Goal: Information Seeking & Learning: Learn about a topic

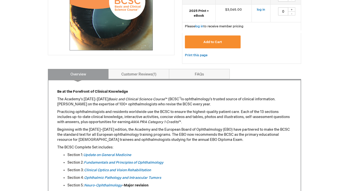
scroll to position [163, 0]
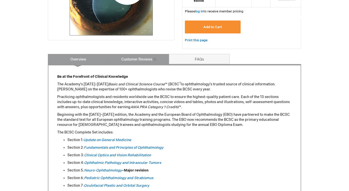
click at [132, 59] on link "Customer Reviews 1" at bounding box center [138, 59] width 61 height 10
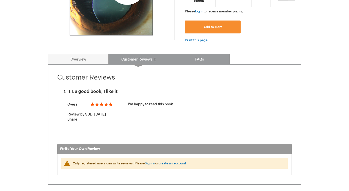
click at [188, 63] on link "FAQs" at bounding box center [199, 59] width 61 height 10
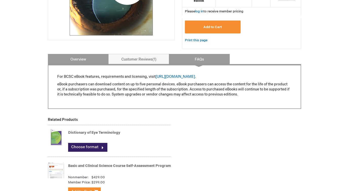
click at [66, 55] on link "Overview" at bounding box center [78, 59] width 61 height 10
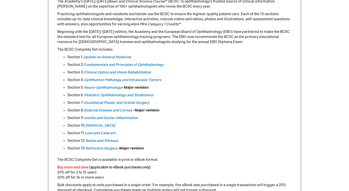
scroll to position [239, 0]
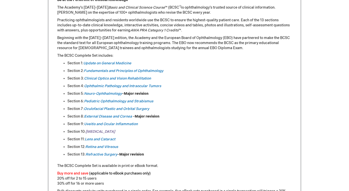
click at [98, 133] on em "[MEDICAL_DATA]" at bounding box center [100, 131] width 29 height 4
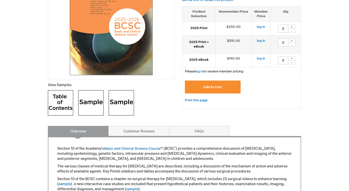
scroll to position [139, 0]
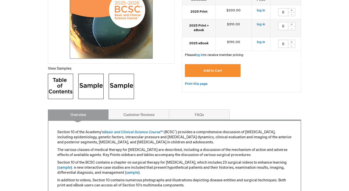
click at [60, 87] on img at bounding box center [60, 86] width 25 height 25
click at [93, 85] on img at bounding box center [90, 86] width 25 height 25
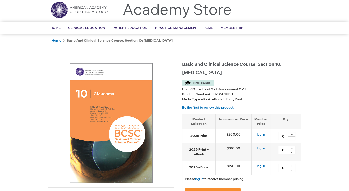
scroll to position [0, 0]
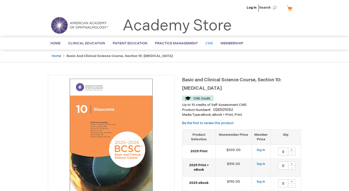
click at [207, 43] on span "CME" at bounding box center [209, 43] width 8 height 4
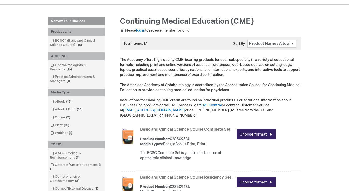
scroll to position [46, 0]
